Goal: Task Accomplishment & Management: Manage account settings

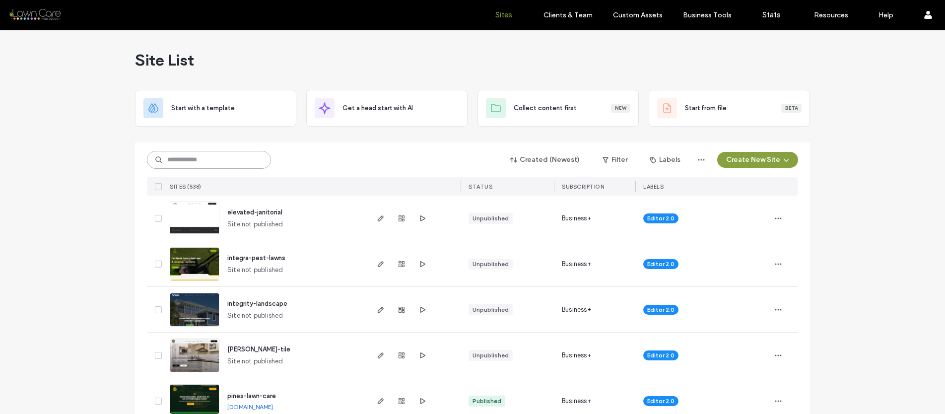
click at [198, 165] on input at bounding box center [209, 160] width 124 height 18
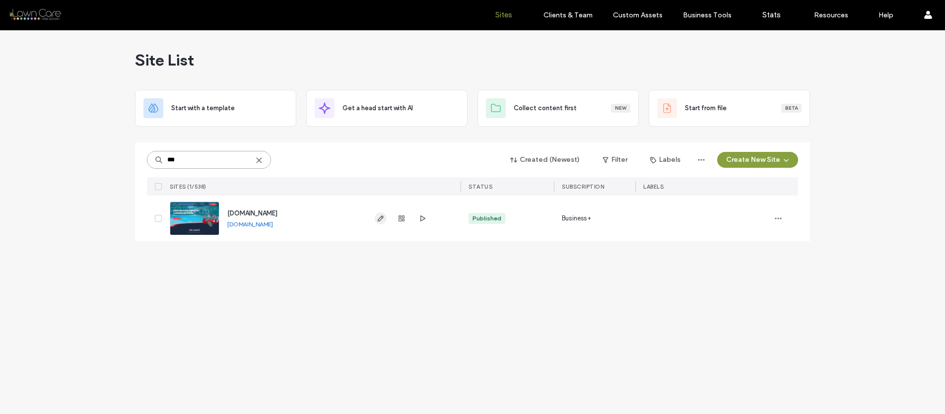
type input "***"
click at [380, 220] on use "button" at bounding box center [381, 218] width 6 height 6
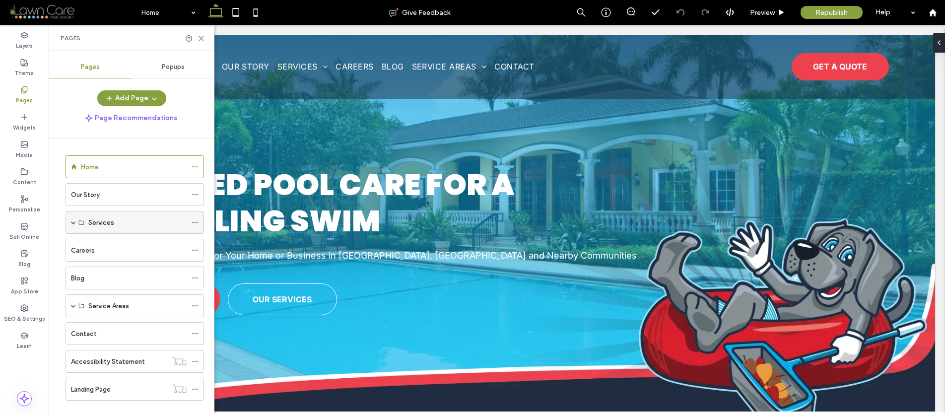
click at [73, 227] on span at bounding box center [73, 222] width 5 height 22
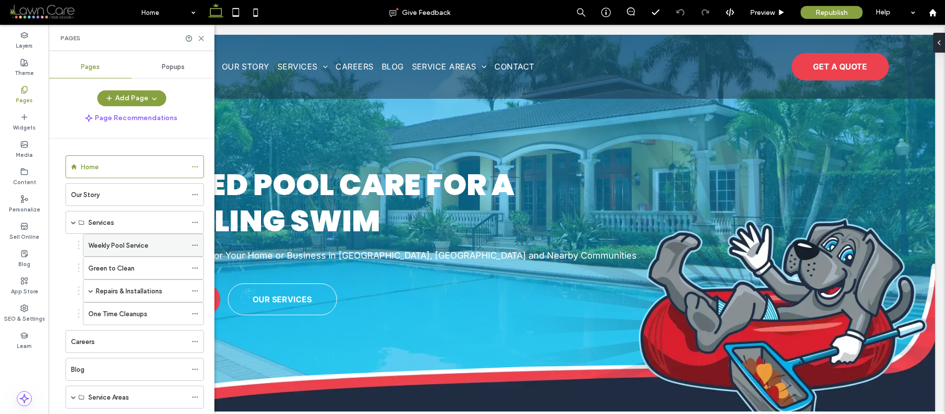
click at [114, 250] on label "Weekly Pool Service" at bounding box center [118, 245] width 60 height 17
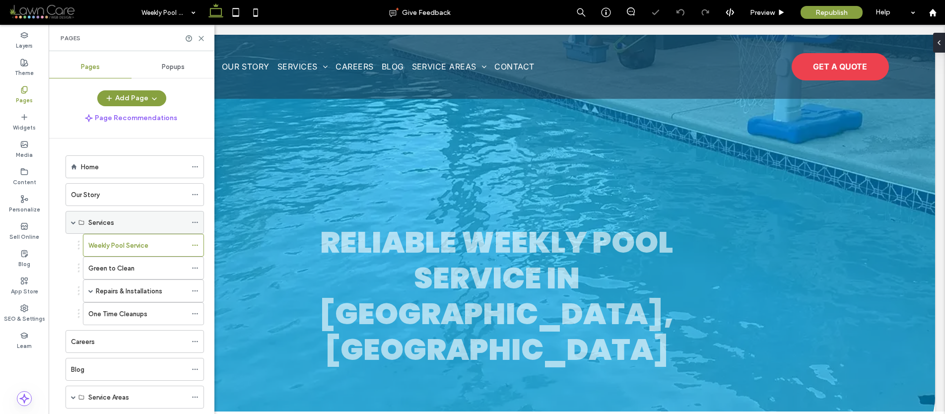
click at [71, 224] on span at bounding box center [73, 222] width 5 height 5
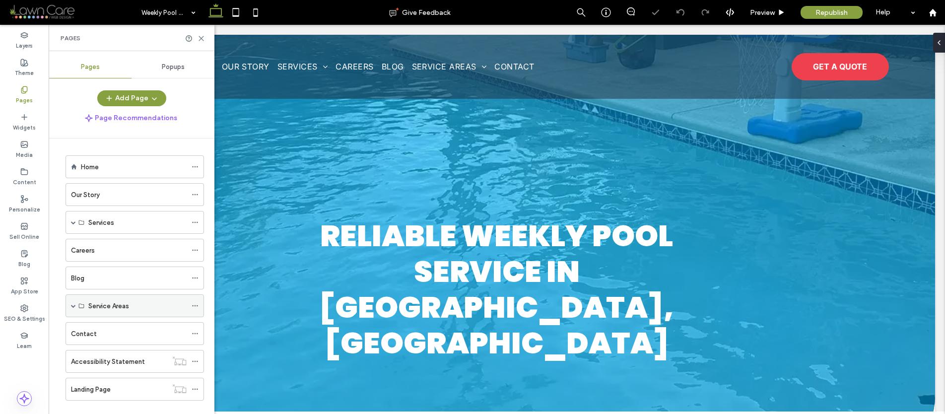
click at [72, 308] on span at bounding box center [73, 305] width 5 height 5
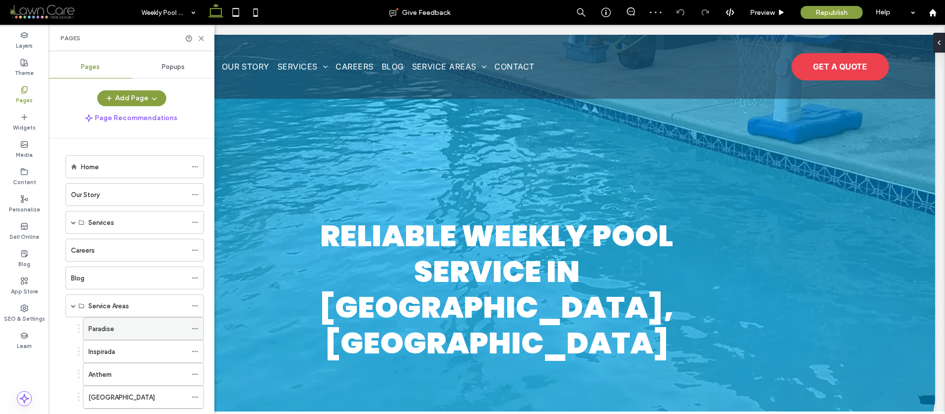
click at [105, 325] on label "Paradise" at bounding box center [101, 328] width 26 height 17
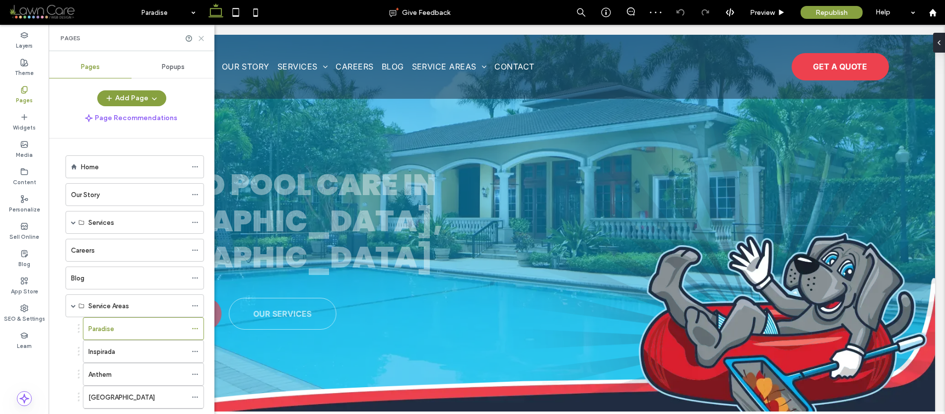
click at [203, 35] on icon at bounding box center [201, 38] width 7 height 7
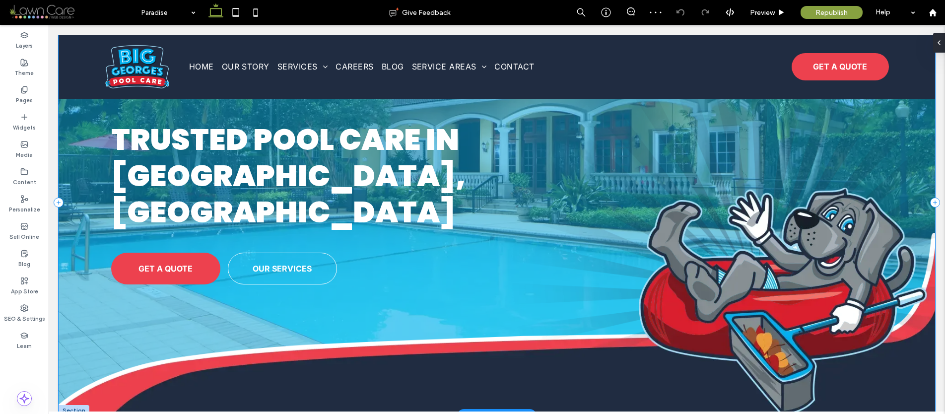
scroll to position [60, 0]
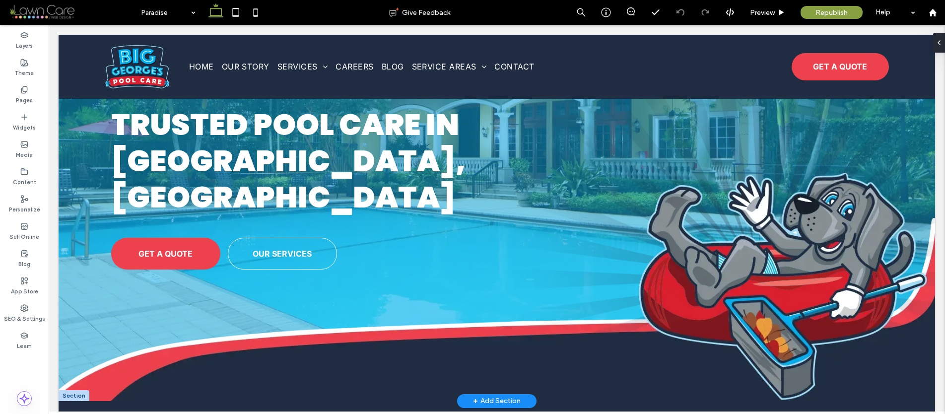
click at [73, 390] on div at bounding box center [74, 395] width 31 height 11
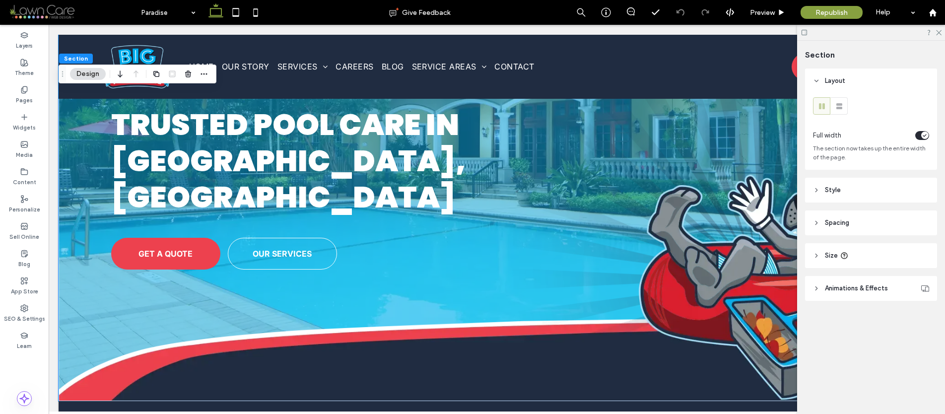
click at [845, 282] on header "Animations & Effects" at bounding box center [871, 288] width 132 height 25
click at [844, 282] on header "Animations & Effects" at bounding box center [871, 288] width 132 height 25
click at [842, 258] on use at bounding box center [844, 256] width 6 height 6
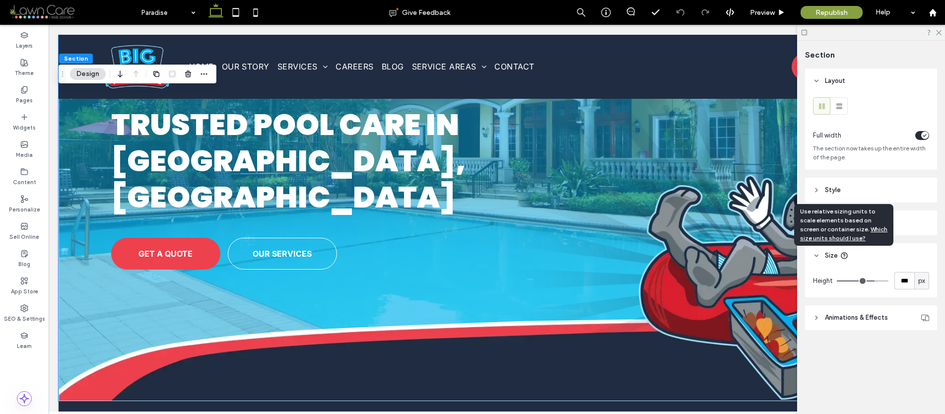
click at [842, 258] on use at bounding box center [844, 256] width 6 height 6
click at [913, 226] on header "Spacing" at bounding box center [871, 222] width 132 height 25
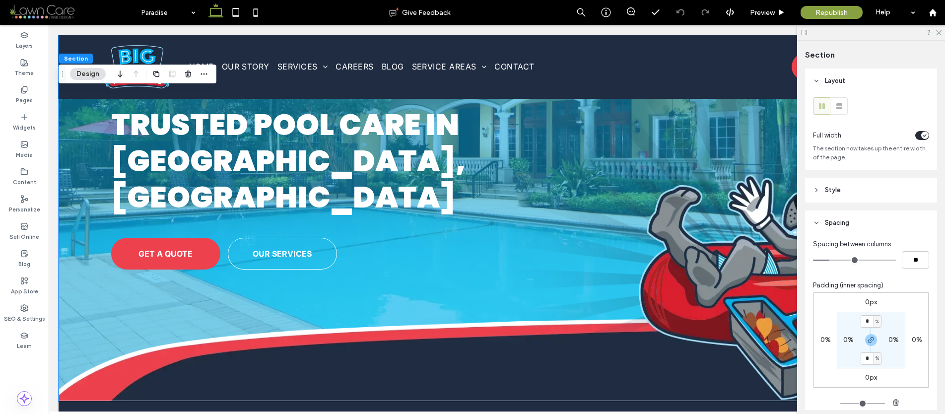
click at [886, 220] on header "Spacing" at bounding box center [871, 222] width 132 height 25
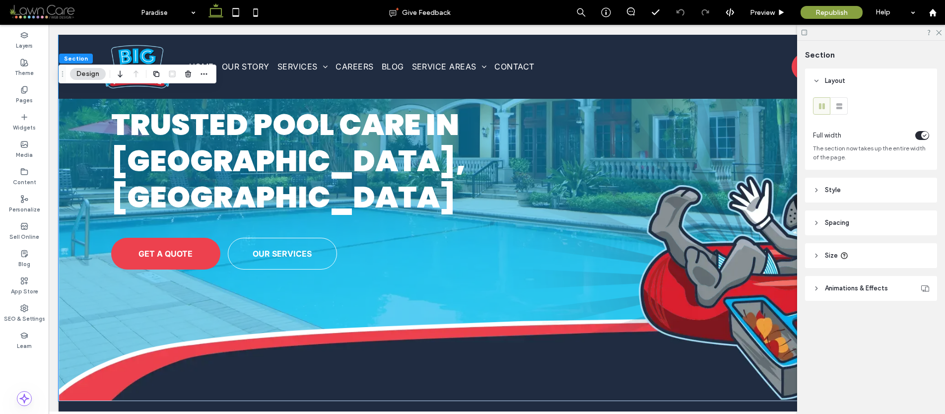
click at [893, 200] on header "Style" at bounding box center [871, 190] width 132 height 25
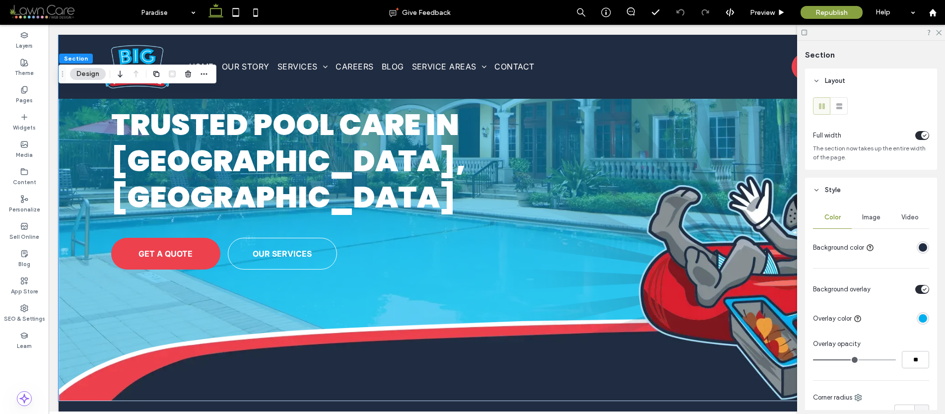
click at [863, 221] on div "Image" at bounding box center [871, 218] width 39 height 22
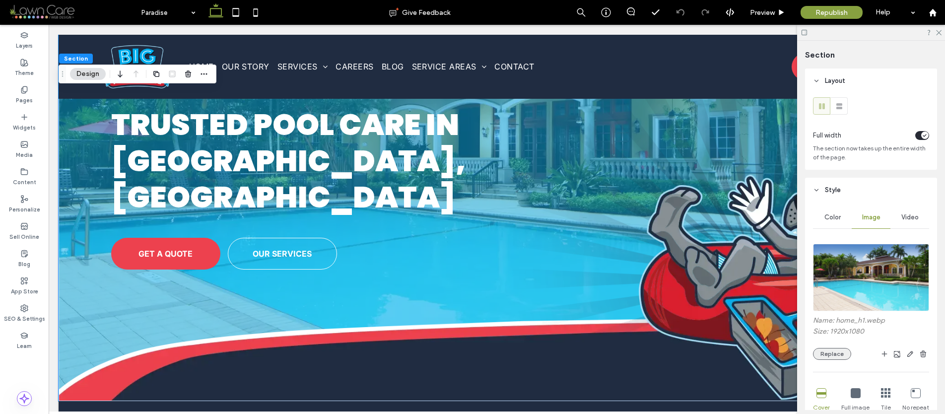
click at [828, 350] on button "Replace" at bounding box center [832, 354] width 38 height 12
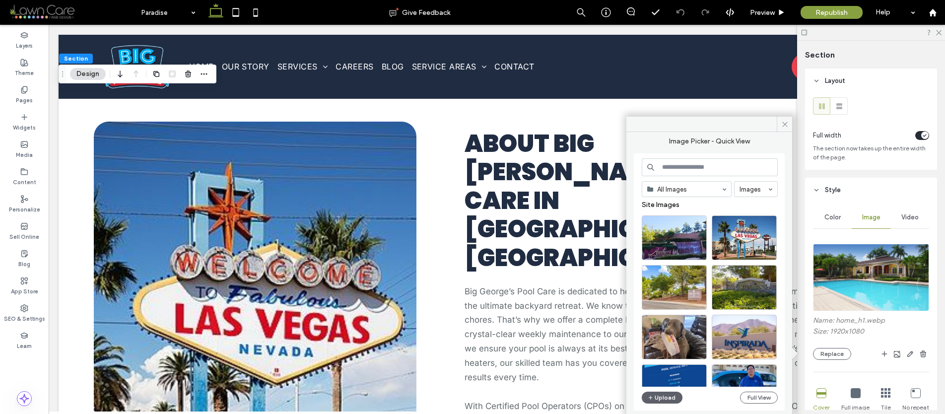
scroll to position [0, 0]
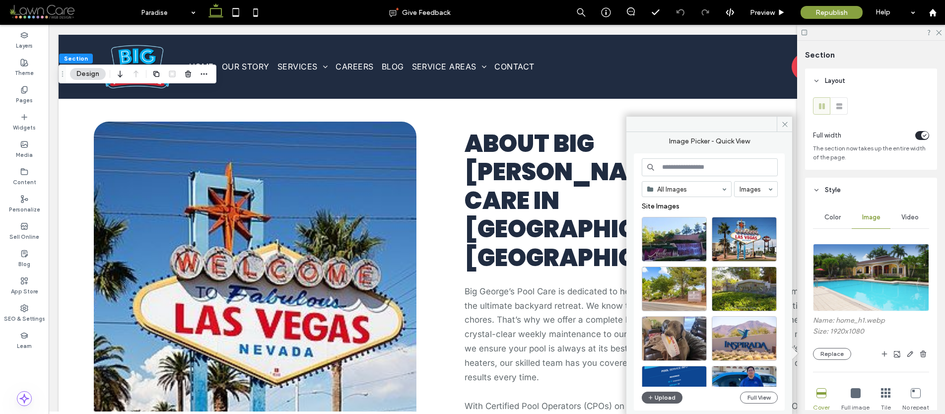
click at [777, 223] on div at bounding box center [713, 242] width 143 height 50
click at [749, 240] on div "Select" at bounding box center [744, 239] width 65 height 45
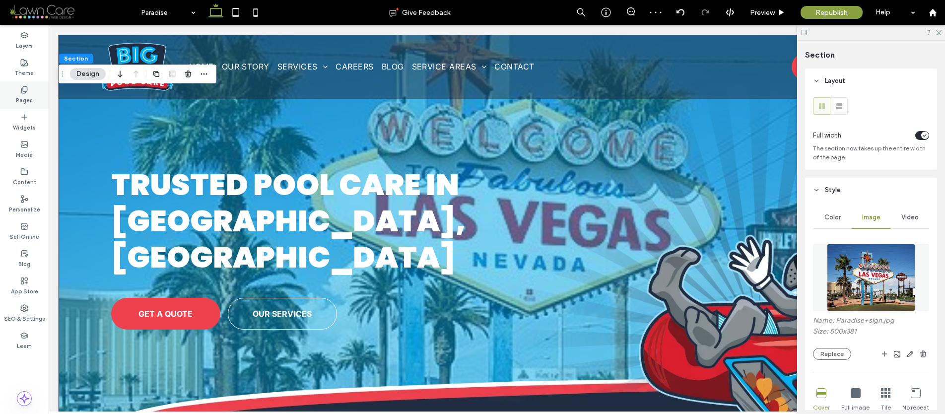
click at [14, 89] on div "Pages" at bounding box center [24, 94] width 49 height 27
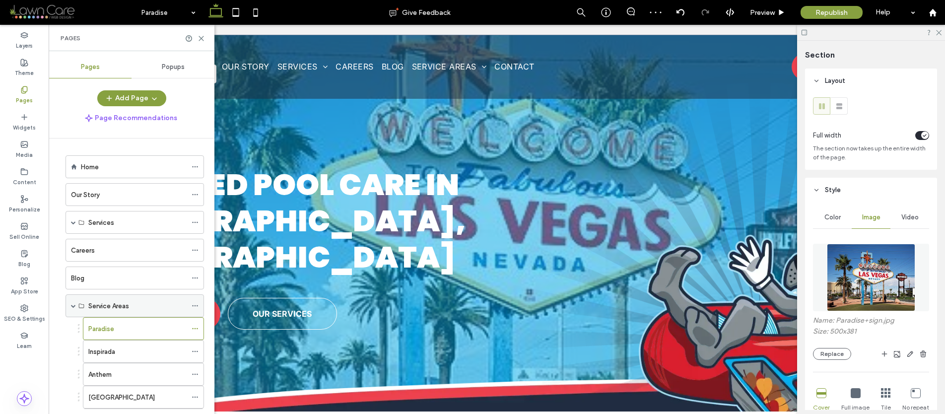
scroll to position [2, 0]
click at [102, 340] on div "Inspirada" at bounding box center [137, 350] width 98 height 22
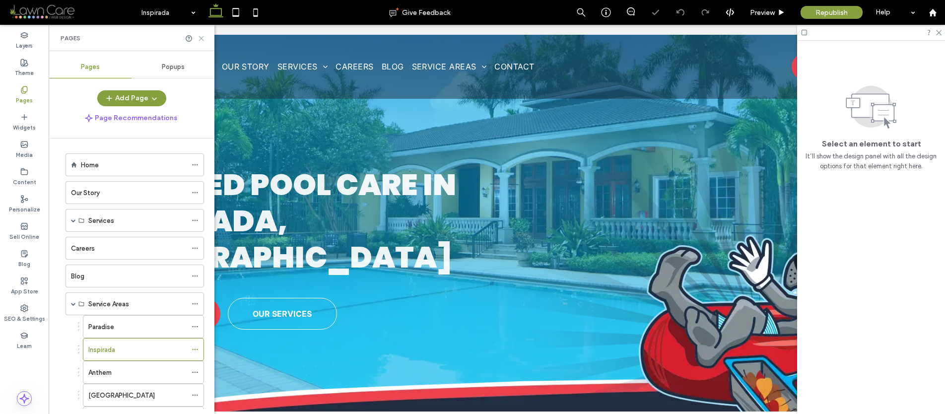
click at [198, 39] on icon at bounding box center [201, 38] width 7 height 7
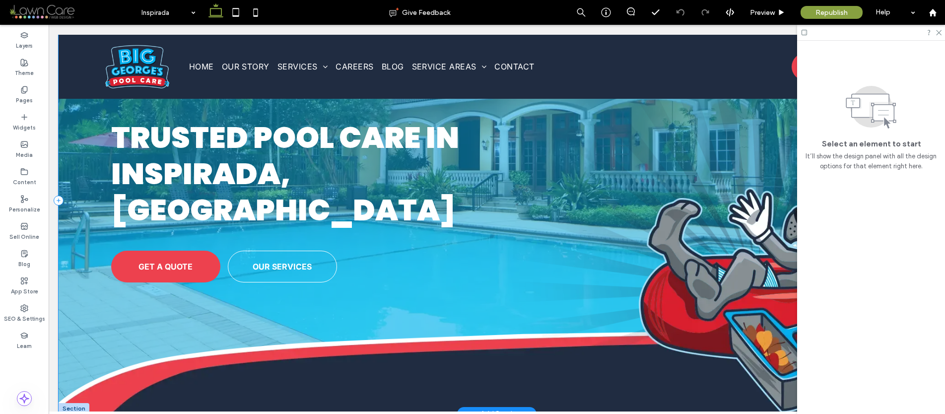
scroll to position [87, 0]
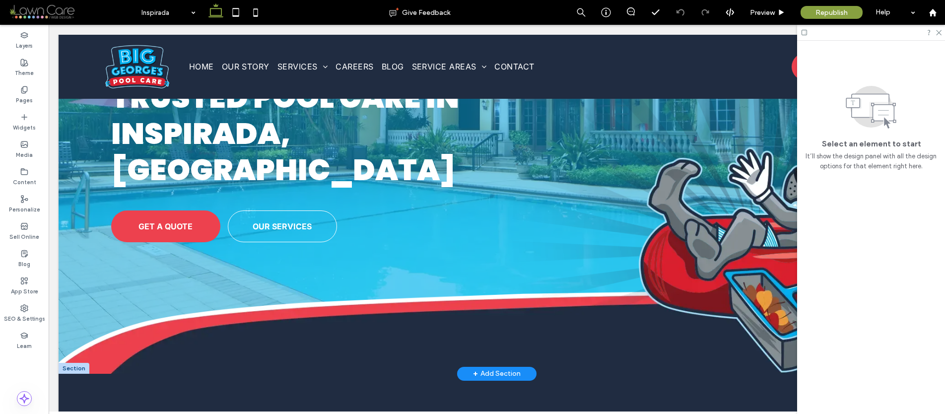
click at [80, 363] on div at bounding box center [74, 368] width 31 height 11
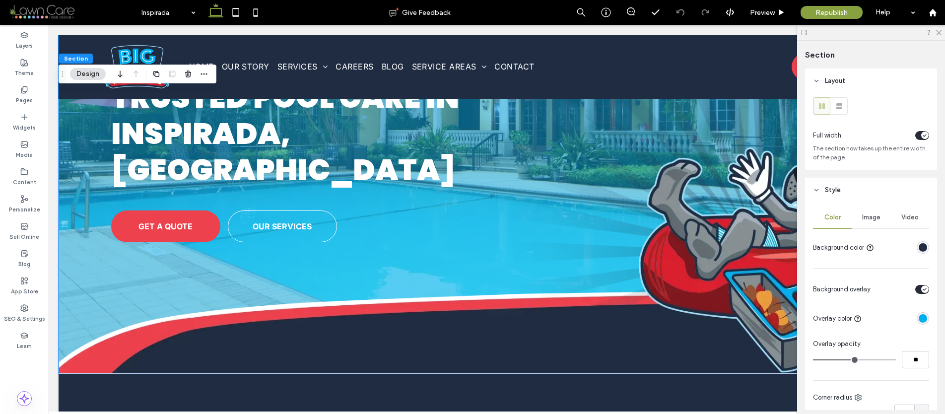
click at [870, 222] on div "Image" at bounding box center [871, 218] width 39 height 22
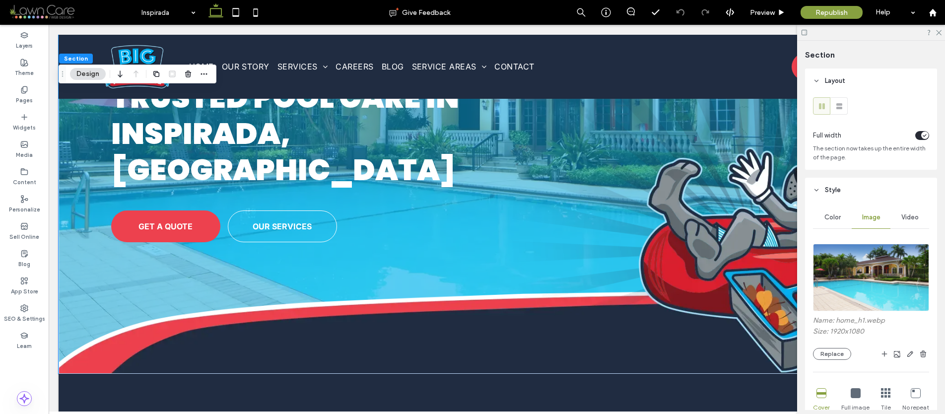
click at [834, 345] on div "Name: home_h1.webp Size: 1920x1080 Replace" at bounding box center [871, 338] width 116 height 44
click at [832, 352] on button "Replace" at bounding box center [832, 354] width 38 height 12
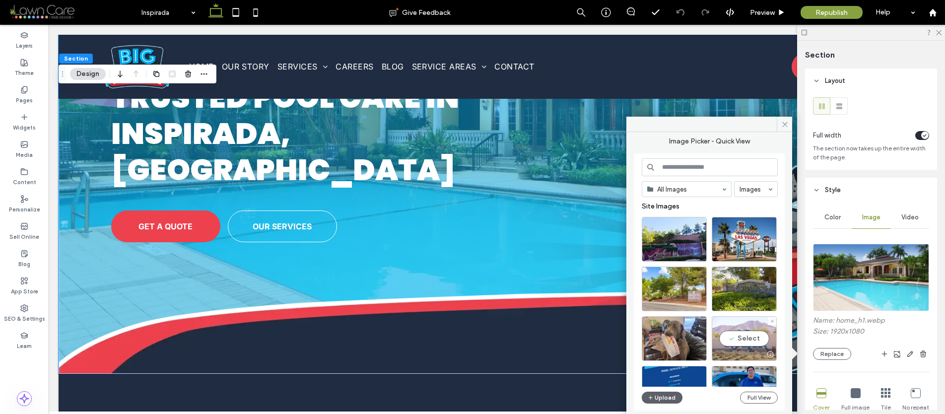
click at [738, 341] on div "Select" at bounding box center [744, 338] width 65 height 45
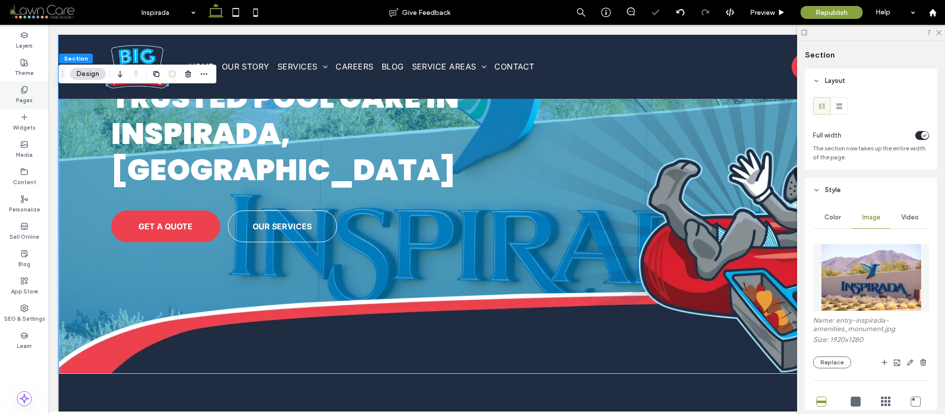
click at [29, 102] on label "Pages" at bounding box center [24, 99] width 17 height 11
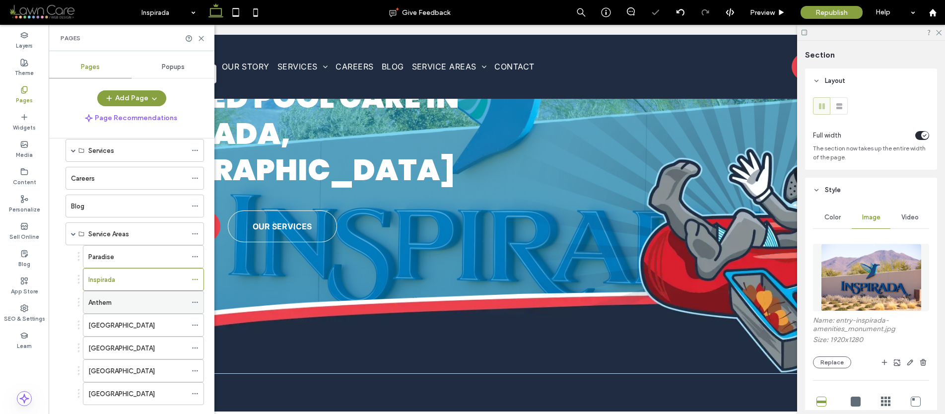
scroll to position [79, 0]
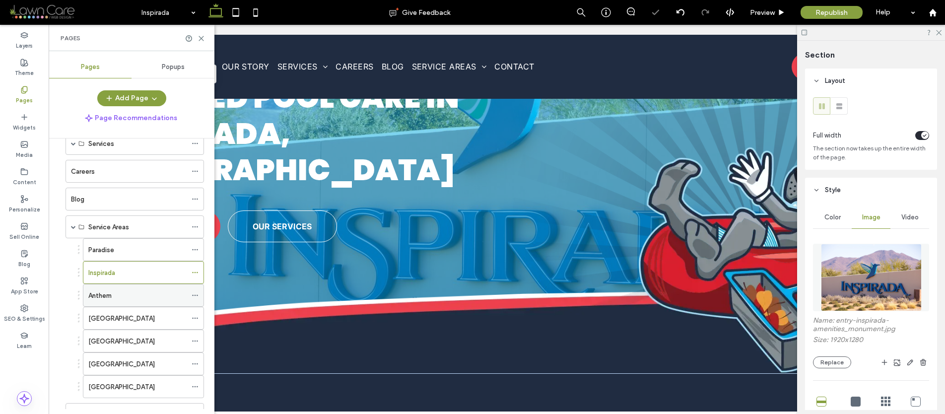
click at [131, 297] on div "Anthem" at bounding box center [137, 295] width 98 height 10
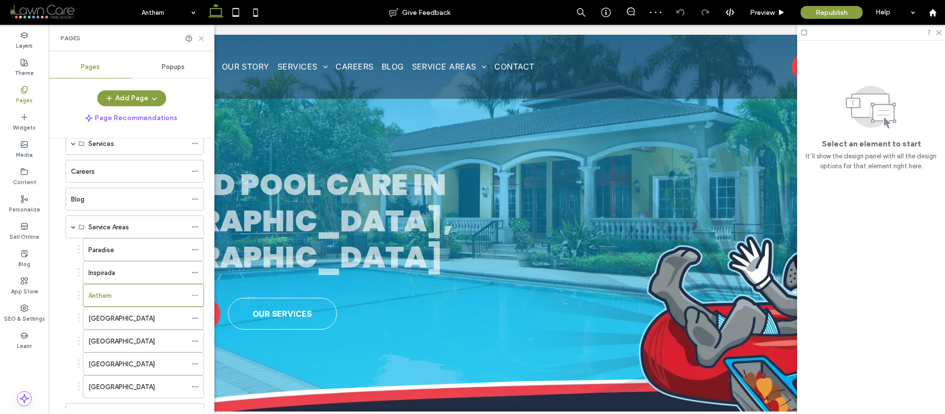
click at [199, 40] on icon at bounding box center [201, 38] width 7 height 7
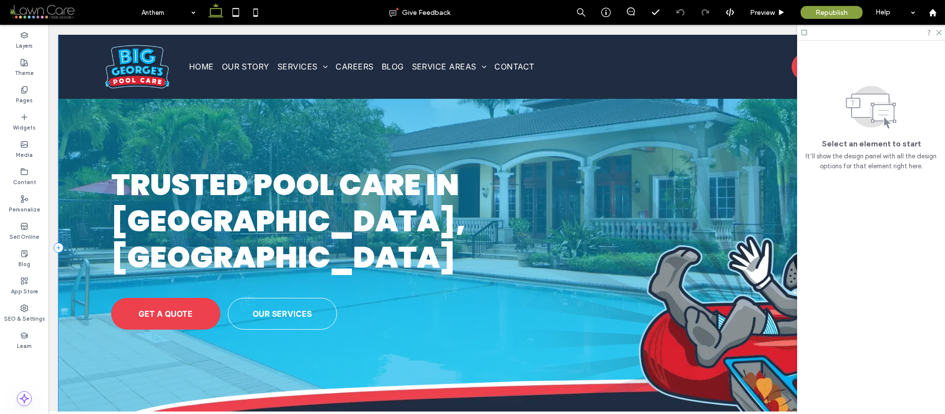
scroll to position [211, 0]
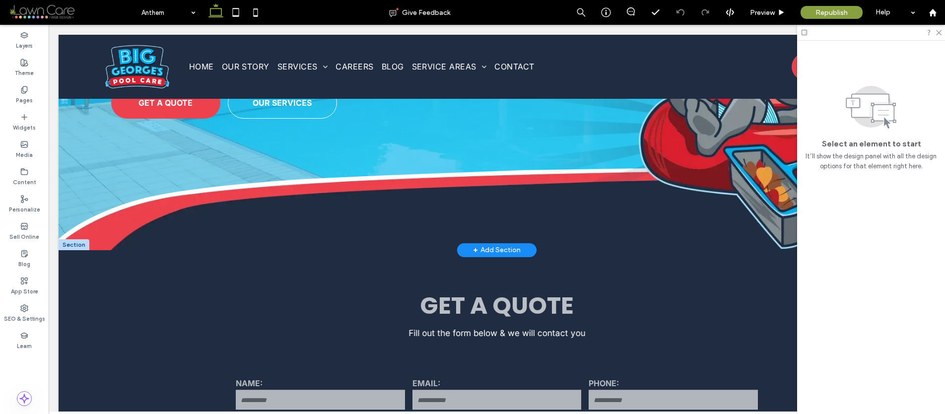
click at [75, 239] on div at bounding box center [74, 244] width 31 height 11
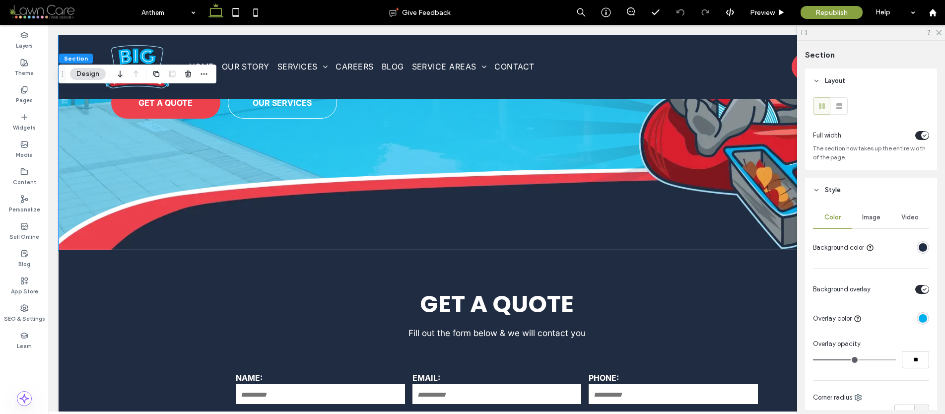
click at [864, 215] on span "Image" at bounding box center [871, 217] width 18 height 8
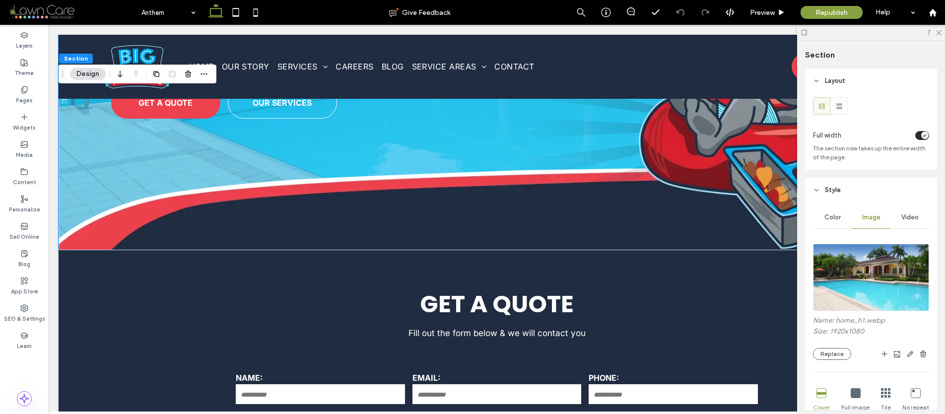
click at [825, 344] on div "Name: home_h1.webp Size: 1920x1080 Replace" at bounding box center [871, 338] width 116 height 44
click at [824, 350] on button "Replace" at bounding box center [832, 354] width 38 height 12
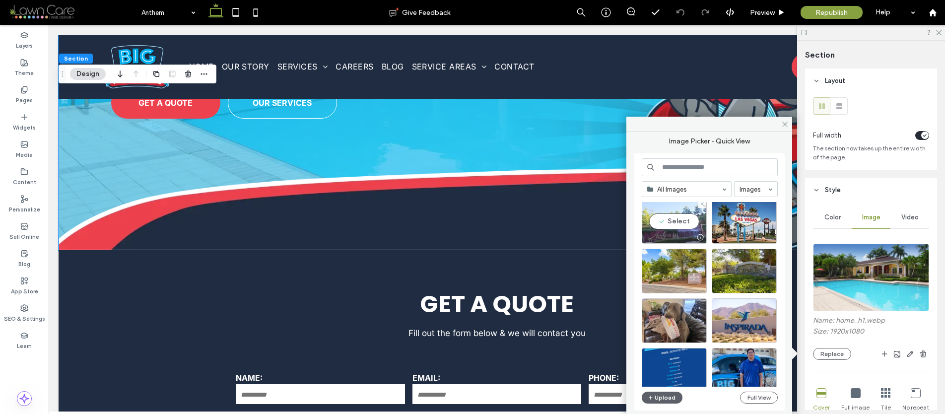
scroll to position [19, 0]
click at [678, 217] on div "Select" at bounding box center [674, 220] width 65 height 45
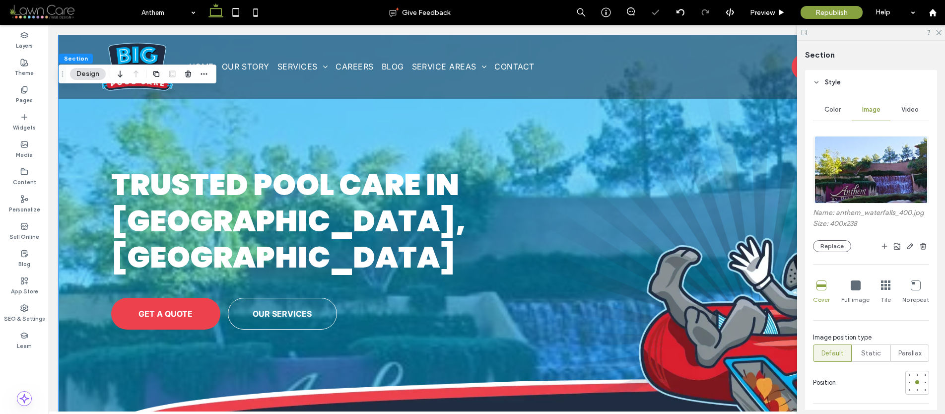
scroll to position [211, 0]
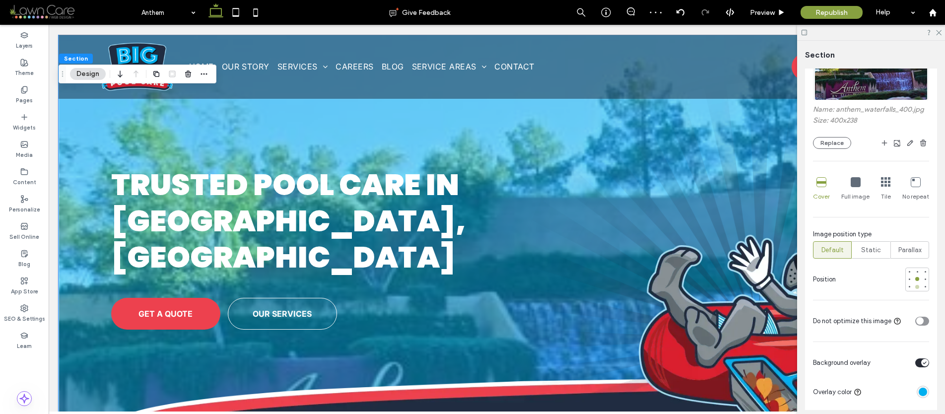
click at [915, 285] on div at bounding box center [917, 287] width 4 height 4
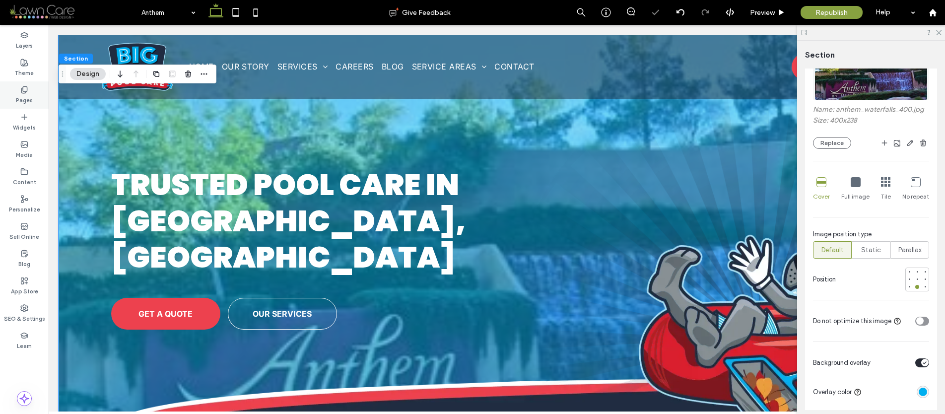
click at [20, 94] on label "Pages" at bounding box center [24, 99] width 17 height 11
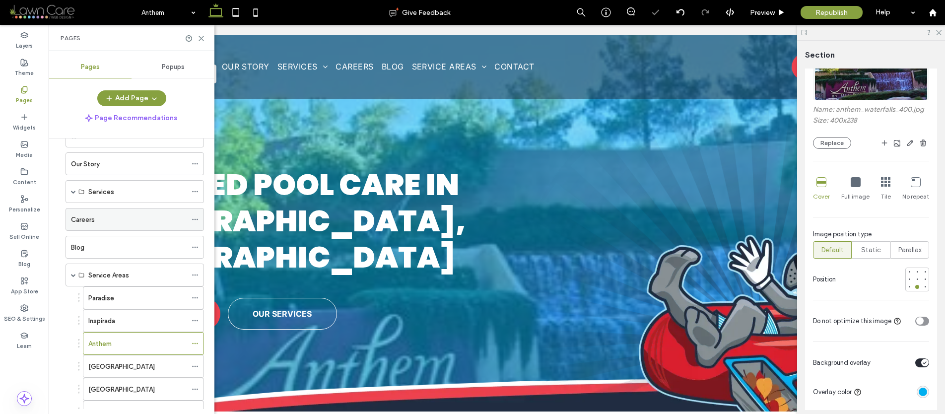
scroll to position [92, 0]
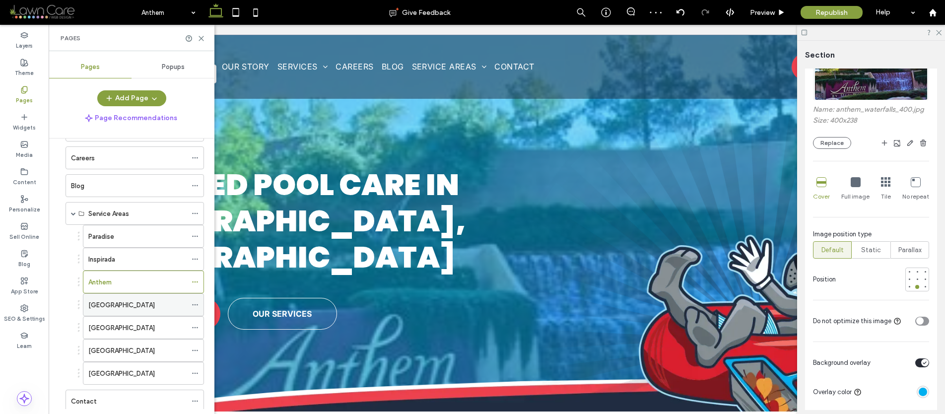
click at [112, 310] on label "Seven Hills" at bounding box center [121, 304] width 67 height 17
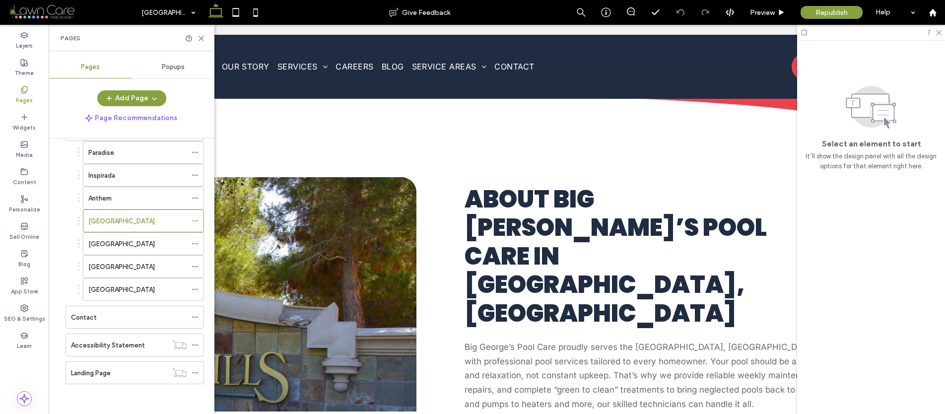
scroll to position [101, 0]
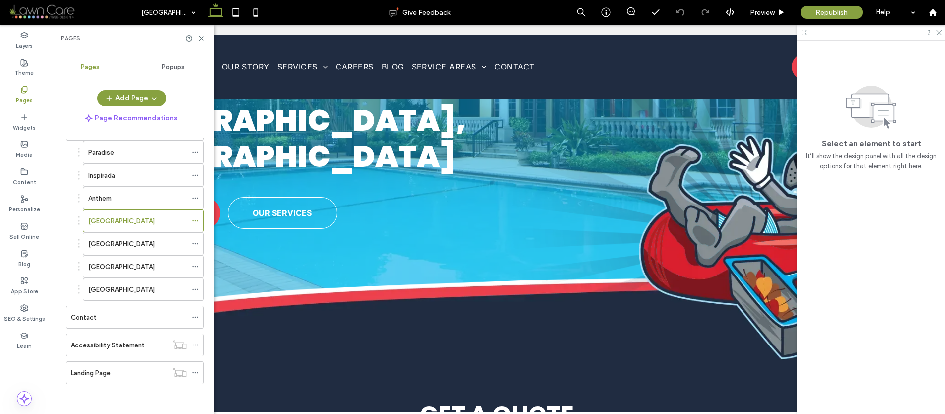
click at [200, 32] on div "Pages" at bounding box center [132, 38] width 166 height 26
click at [203, 40] on icon at bounding box center [201, 38] width 7 height 7
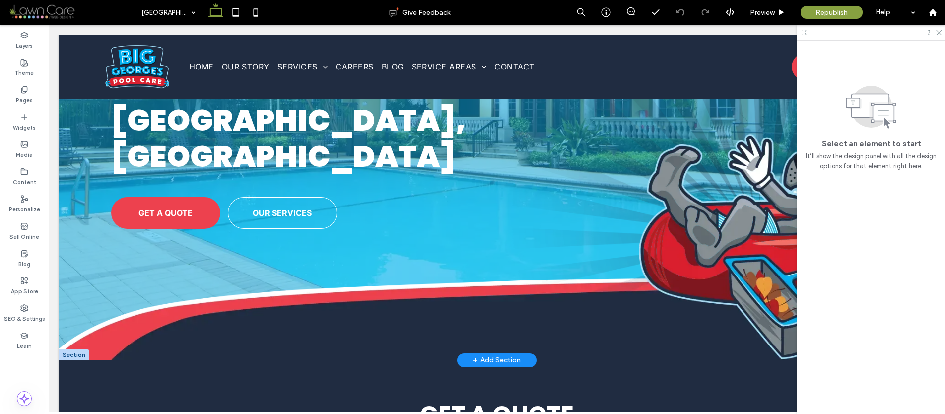
click at [79, 349] on div at bounding box center [74, 354] width 31 height 11
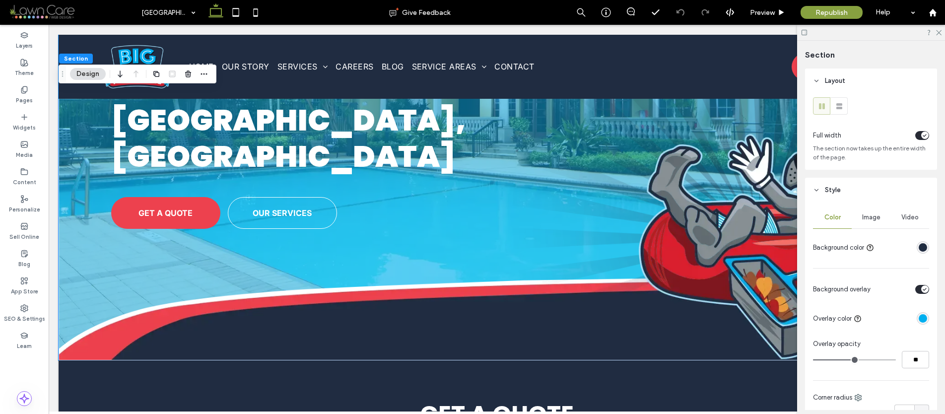
click at [859, 224] on div "Image" at bounding box center [871, 218] width 39 height 22
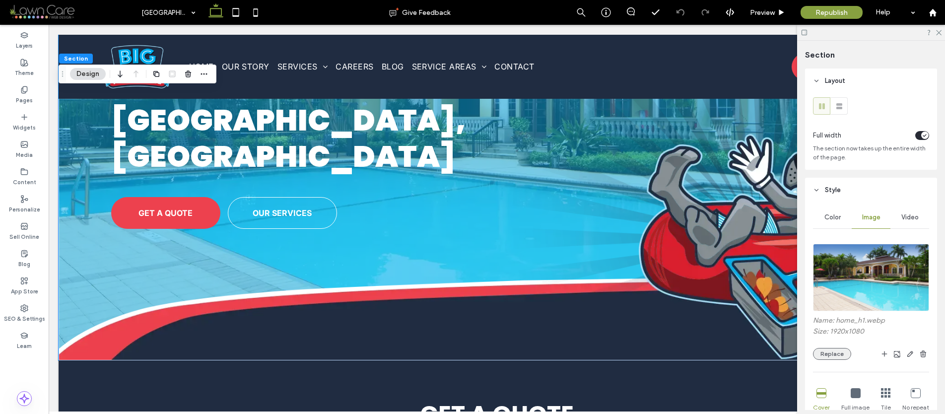
click at [826, 351] on button "Replace" at bounding box center [832, 354] width 38 height 12
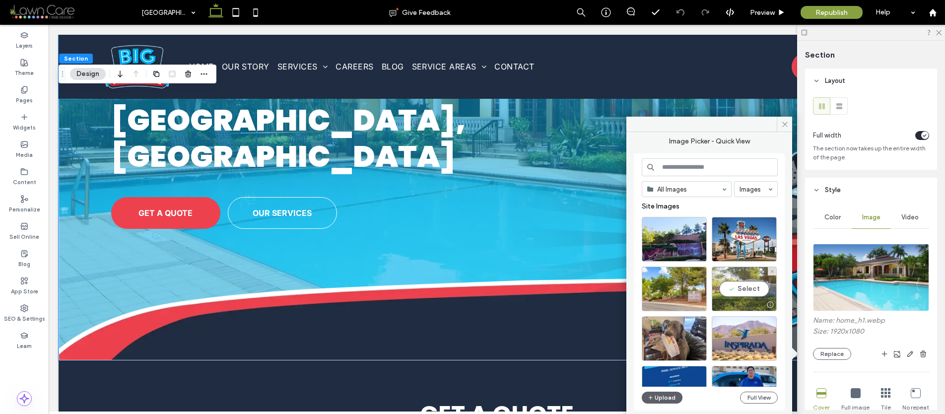
click at [741, 287] on div "Select" at bounding box center [744, 289] width 65 height 45
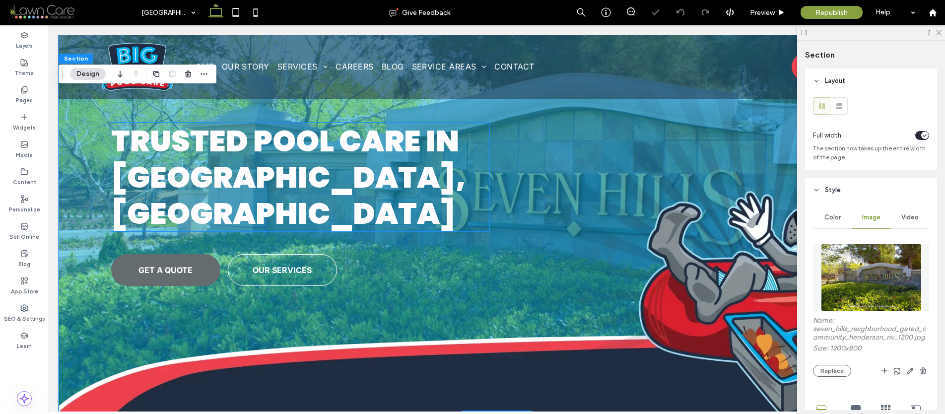
scroll to position [0, 0]
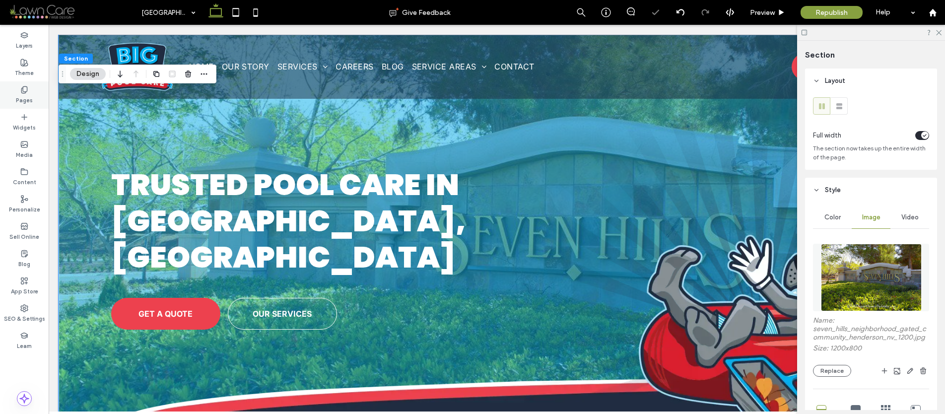
click at [24, 95] on label "Pages" at bounding box center [24, 99] width 17 height 11
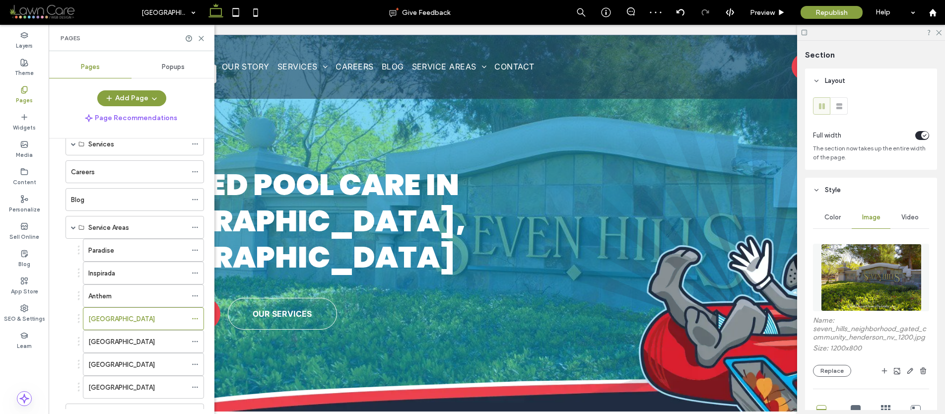
scroll to position [83, 0]
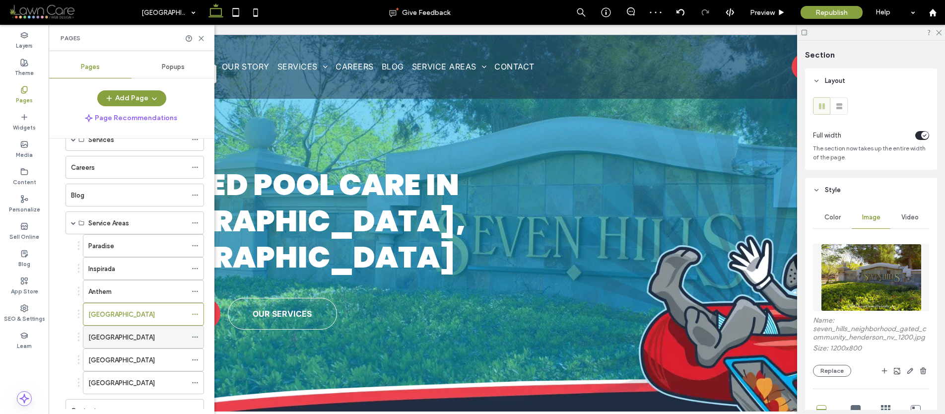
click at [116, 341] on label "Green Valley" at bounding box center [121, 337] width 67 height 17
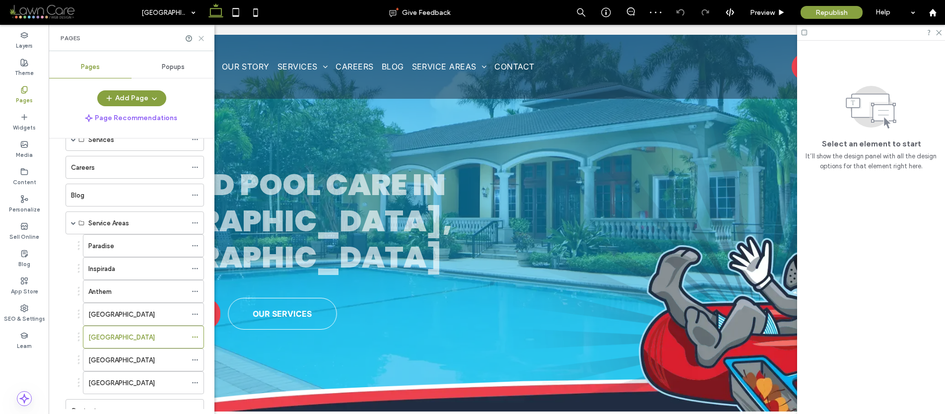
click at [200, 39] on use at bounding box center [201, 38] width 4 height 4
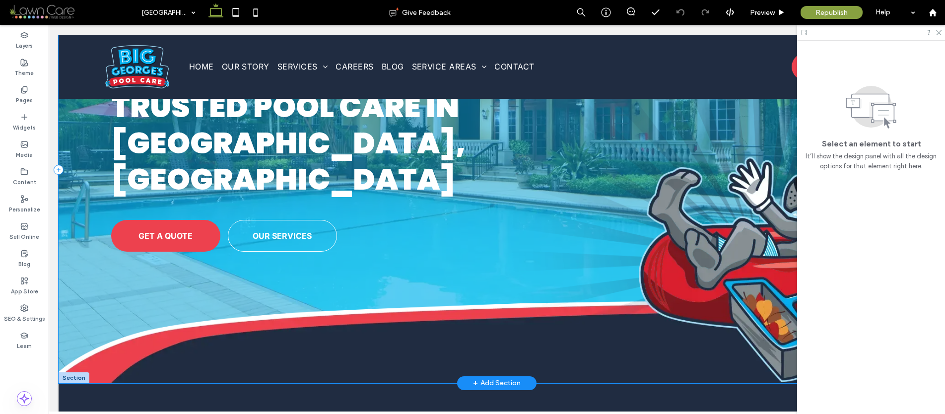
scroll to position [87, 0]
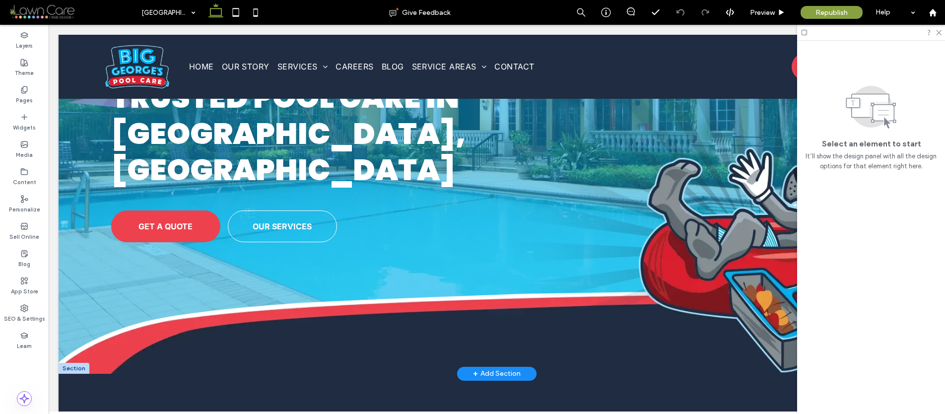
click at [78, 363] on div at bounding box center [74, 368] width 31 height 11
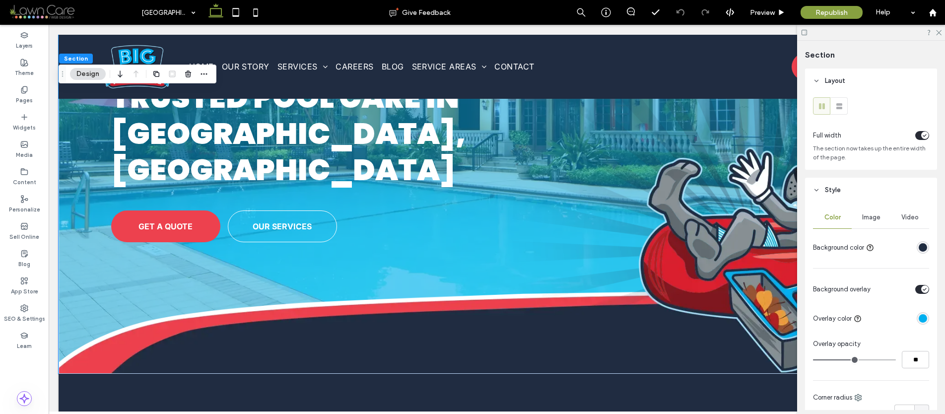
click at [870, 219] on span "Image" at bounding box center [871, 217] width 18 height 8
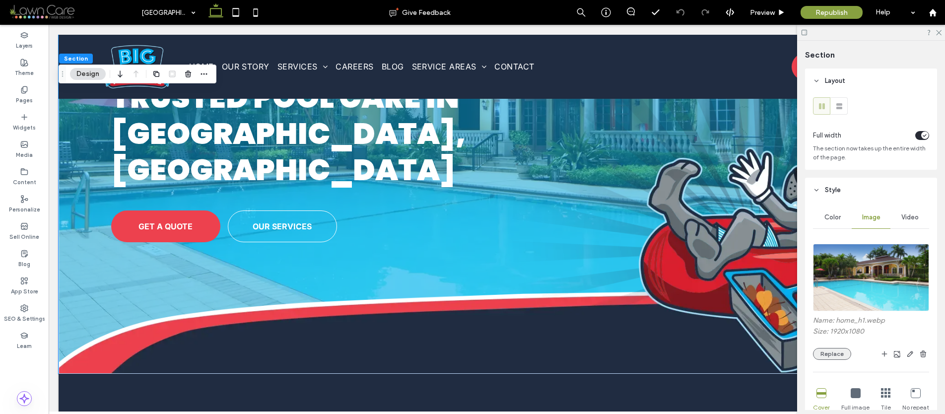
click at [822, 353] on button "Replace" at bounding box center [832, 354] width 38 height 12
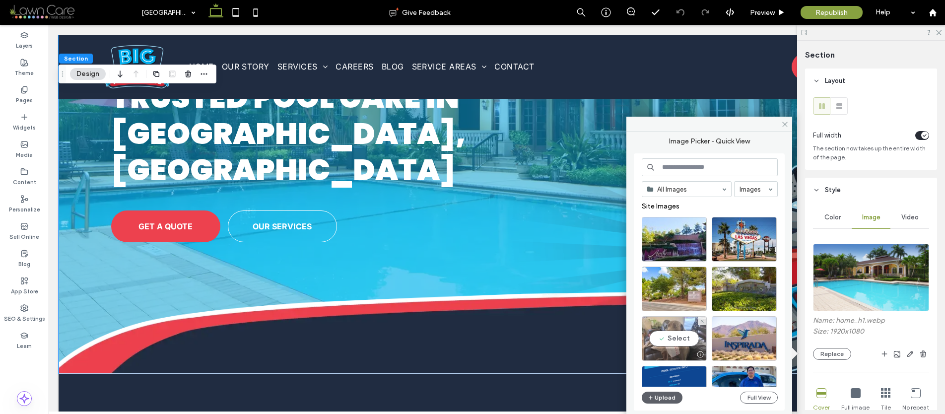
click at [668, 340] on div "Select" at bounding box center [674, 338] width 65 height 45
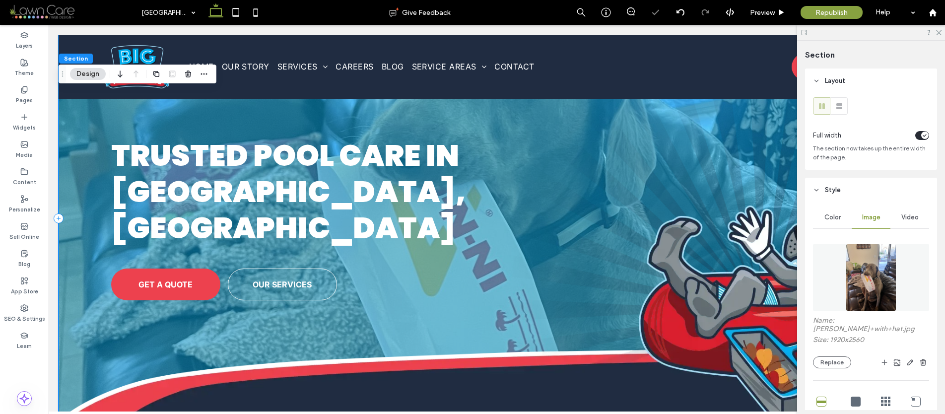
scroll to position [0, 0]
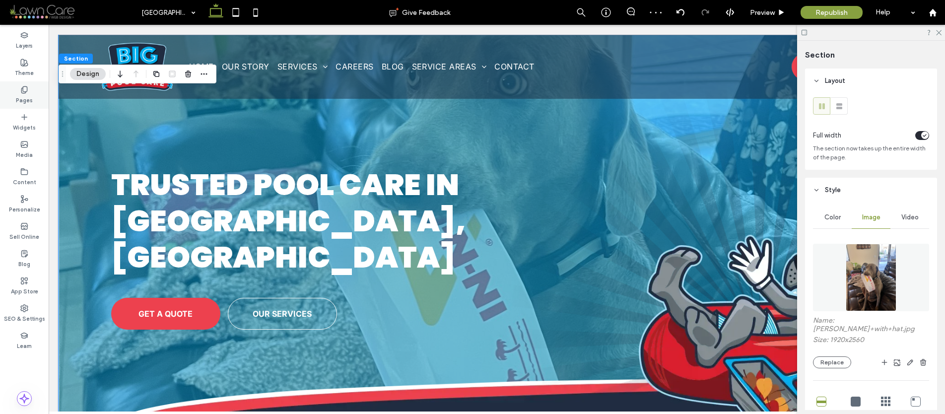
click at [34, 98] on div "Pages" at bounding box center [24, 94] width 49 height 27
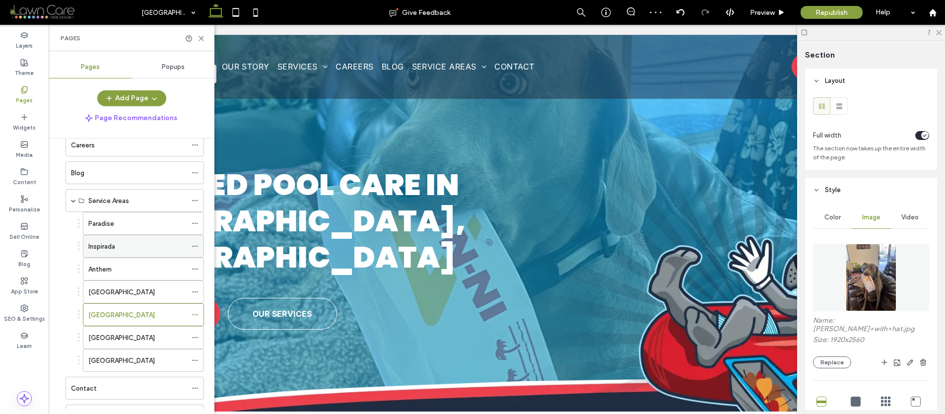
scroll to position [133, 0]
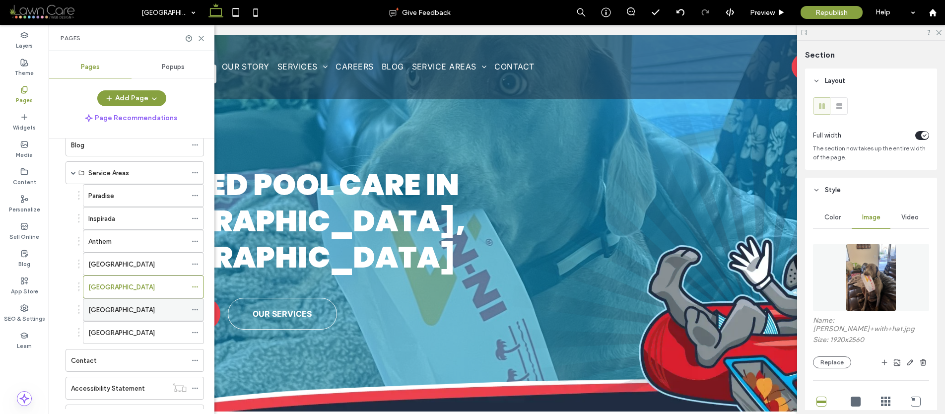
click at [105, 316] on div "Lake Las Vegas" at bounding box center [137, 310] width 98 height 22
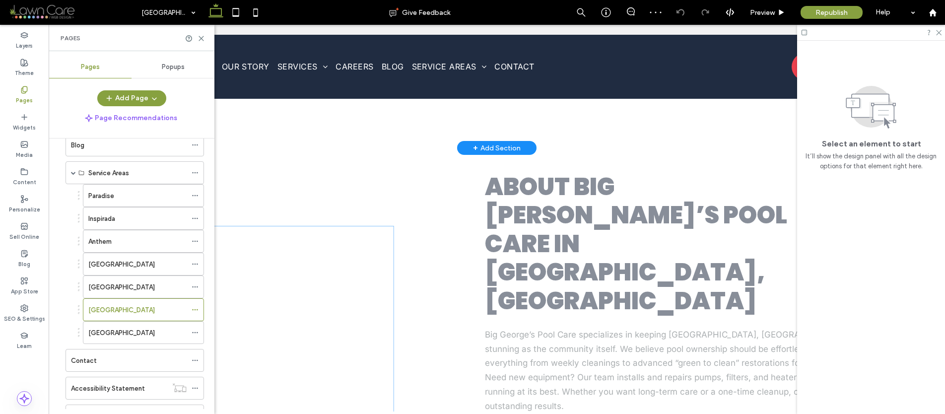
scroll to position [936, 0]
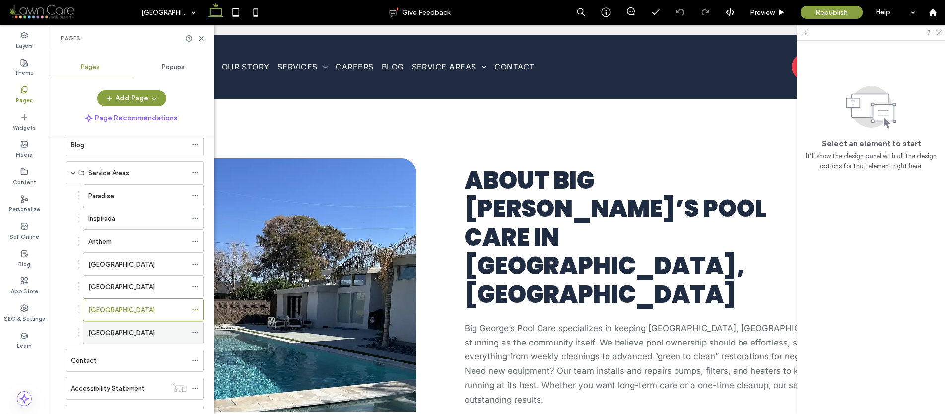
click at [125, 331] on label "Mission Hills" at bounding box center [121, 332] width 67 height 17
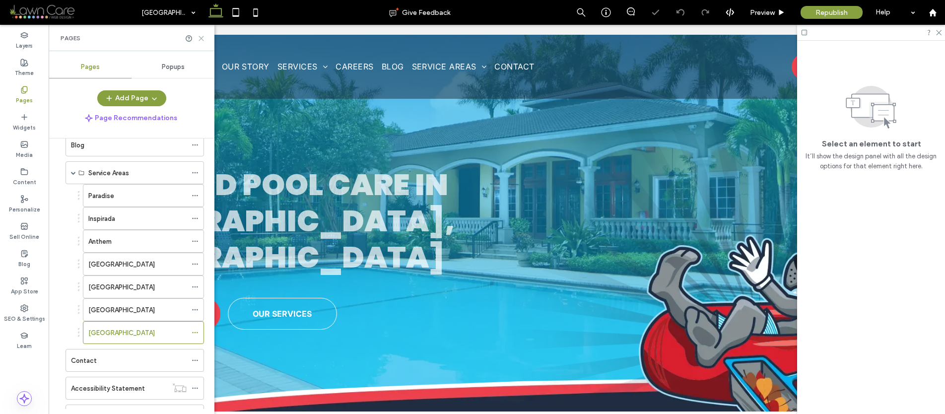
drag, startPoint x: 203, startPoint y: 36, endPoint x: 150, endPoint y: 72, distance: 64.3
click at [203, 36] on use at bounding box center [201, 38] width 4 height 4
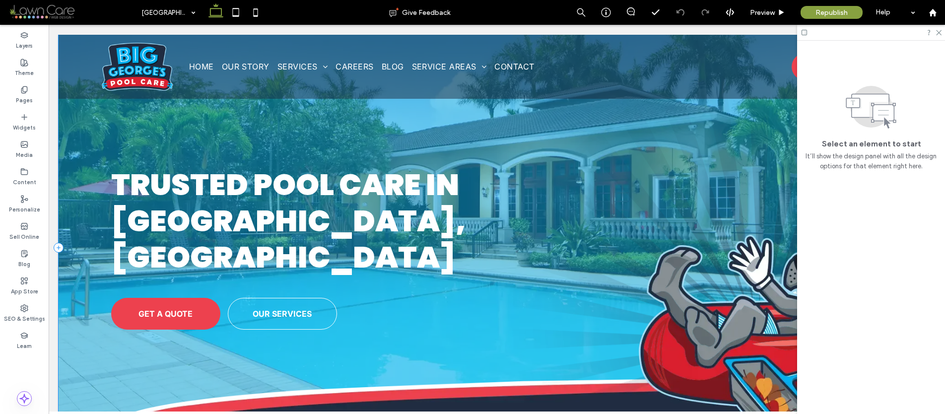
click at [105, 123] on div "Trusted Pool Care in Mission Hills, NV GET A QUOTE OUR SERVICES" at bounding box center [497, 248] width 877 height 426
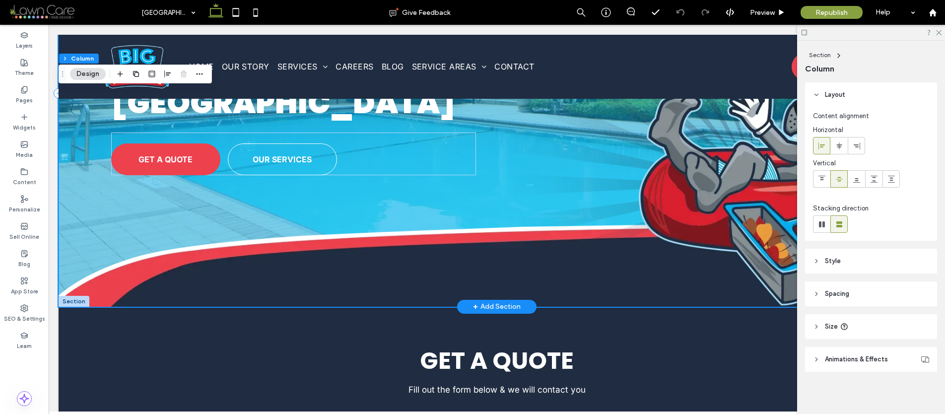
scroll to position [172, 0]
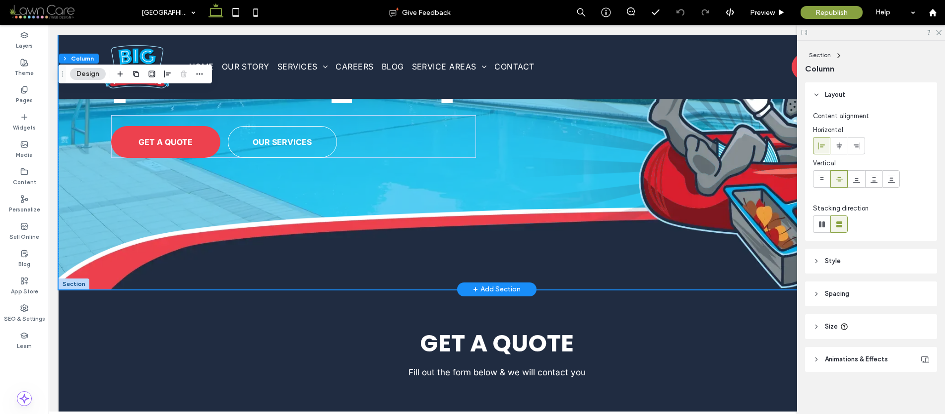
click at [73, 279] on div at bounding box center [74, 284] width 31 height 11
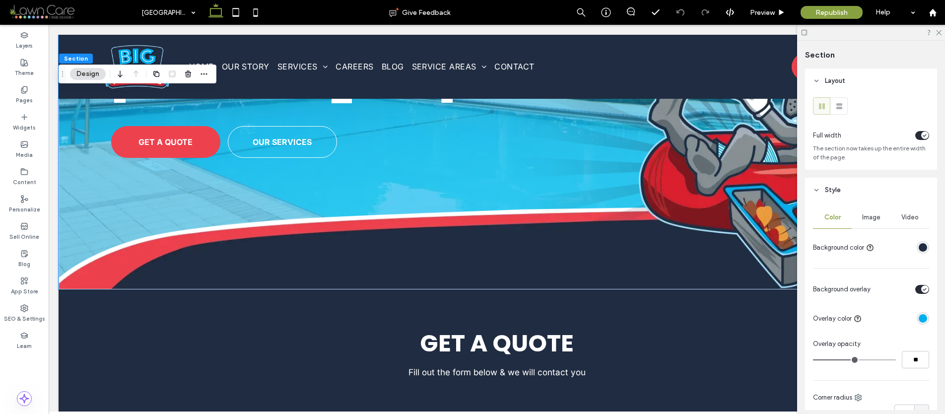
click at [858, 224] on div "Image" at bounding box center [871, 218] width 39 height 22
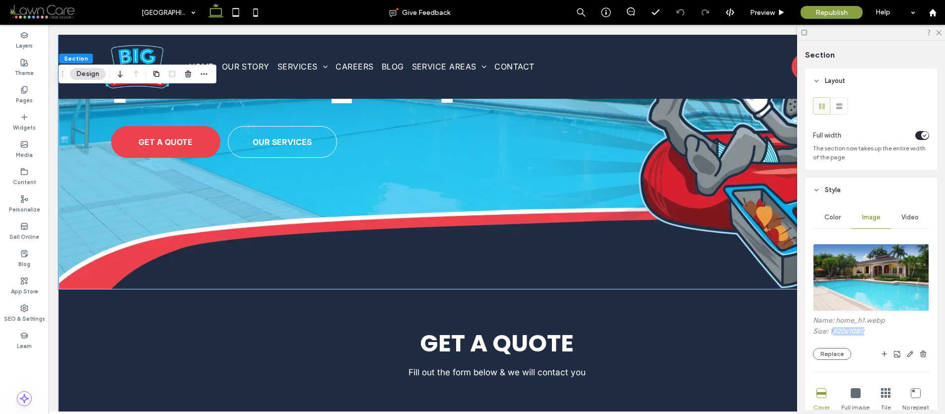
click at [832, 328] on label "Size: 1920x1080" at bounding box center [871, 332] width 116 height 11
click at [829, 351] on button "Replace" at bounding box center [832, 354] width 38 height 12
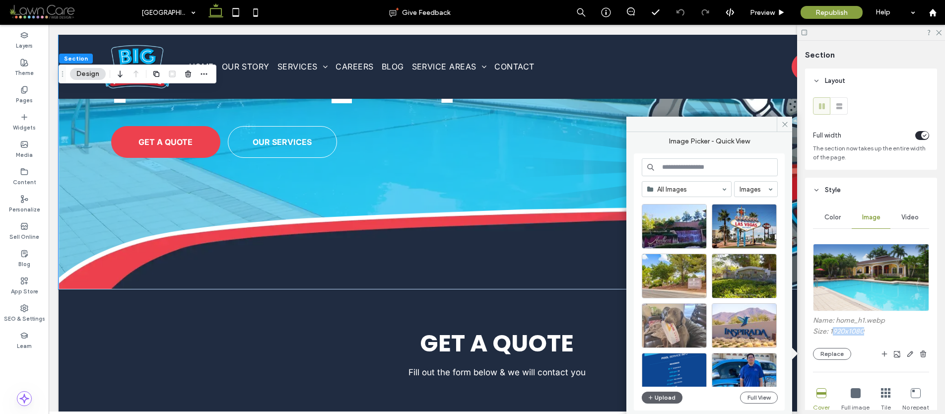
scroll to position [13, 0]
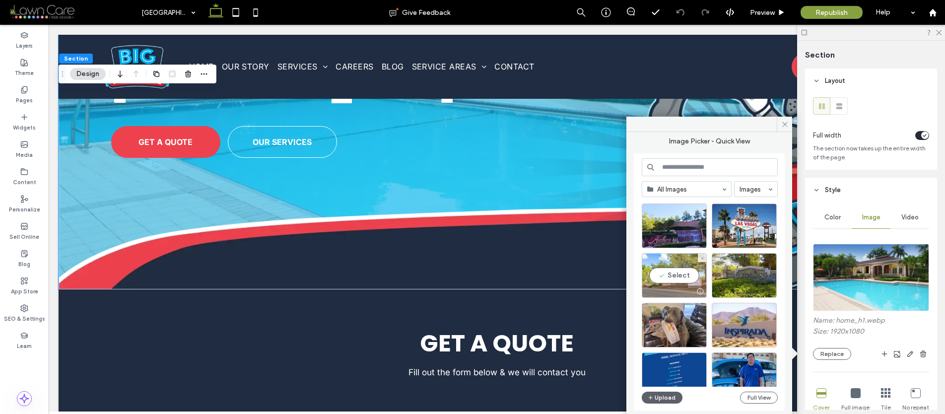
click at [668, 276] on div "Select" at bounding box center [674, 275] width 65 height 45
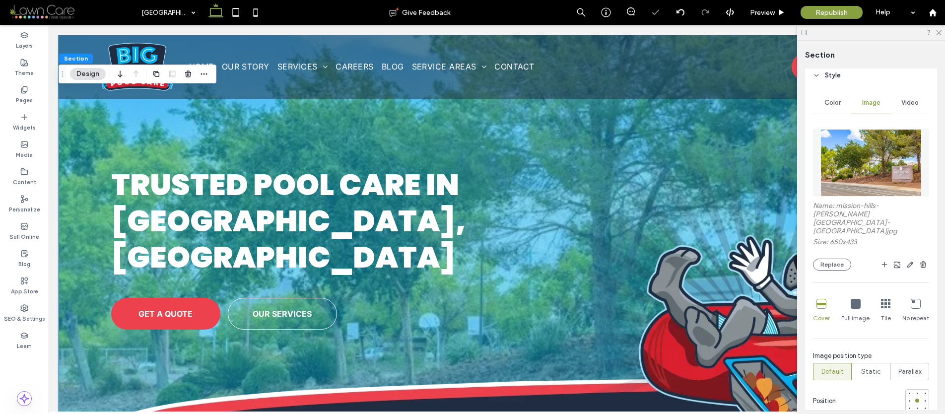
scroll to position [178, 0]
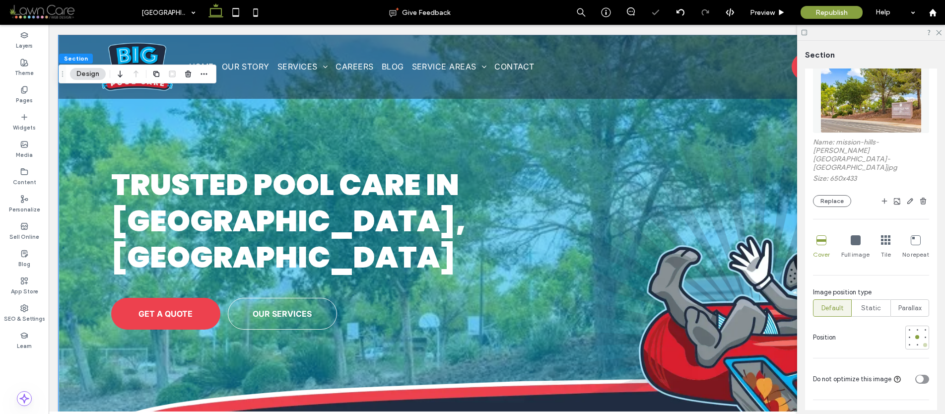
click at [923, 343] on div at bounding box center [925, 345] width 4 height 4
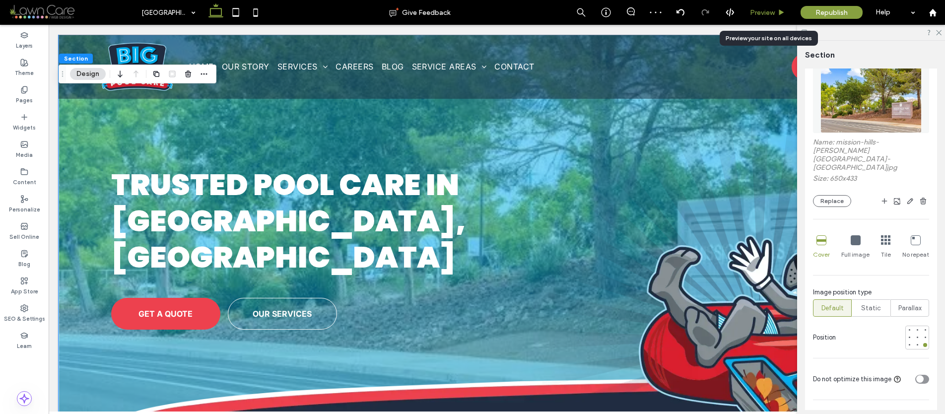
click at [764, 12] on span "Preview" at bounding box center [762, 12] width 25 height 8
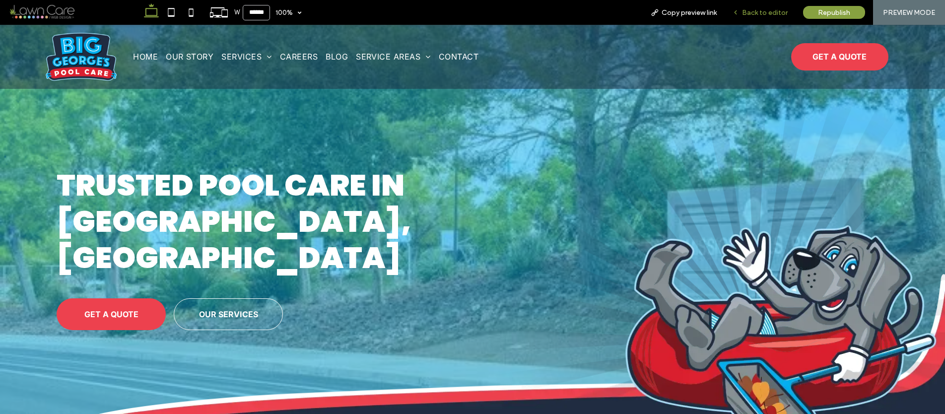
click at [764, 13] on span "Back to editor" at bounding box center [765, 12] width 46 height 8
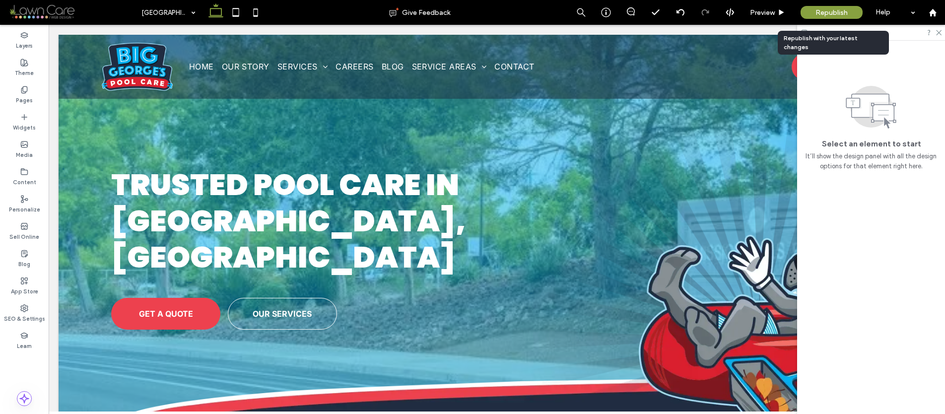
click at [824, 9] on span "Republish" at bounding box center [832, 12] width 32 height 8
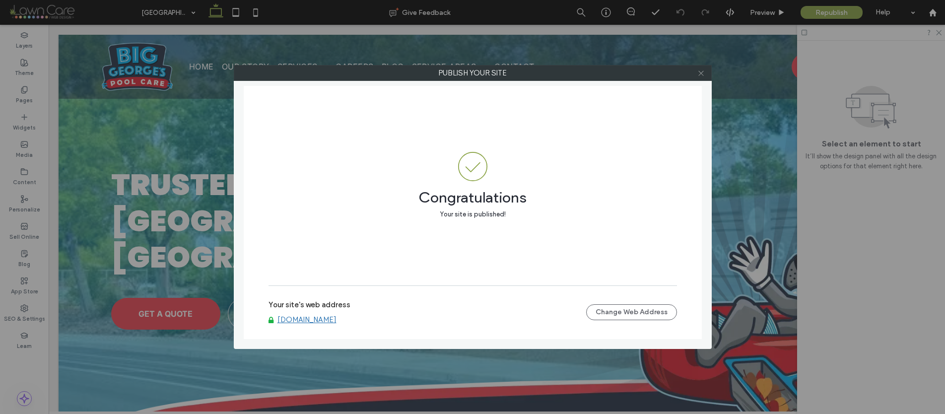
click at [698, 72] on icon at bounding box center [700, 73] width 7 height 7
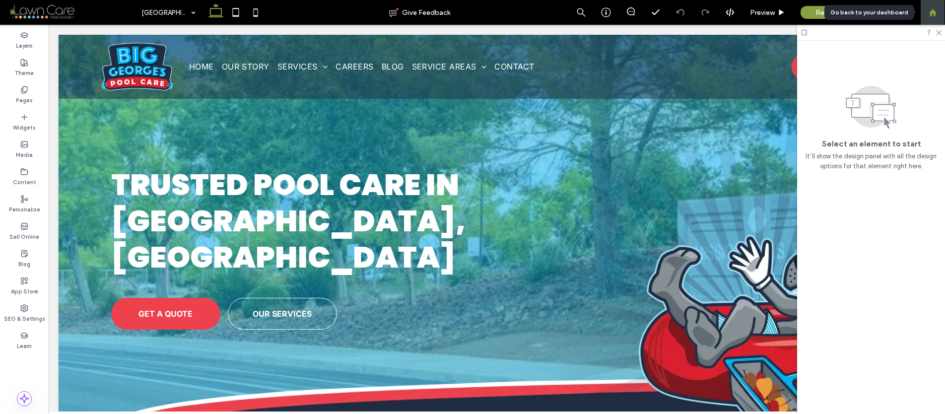
click at [927, 14] on div at bounding box center [933, 12] width 24 height 8
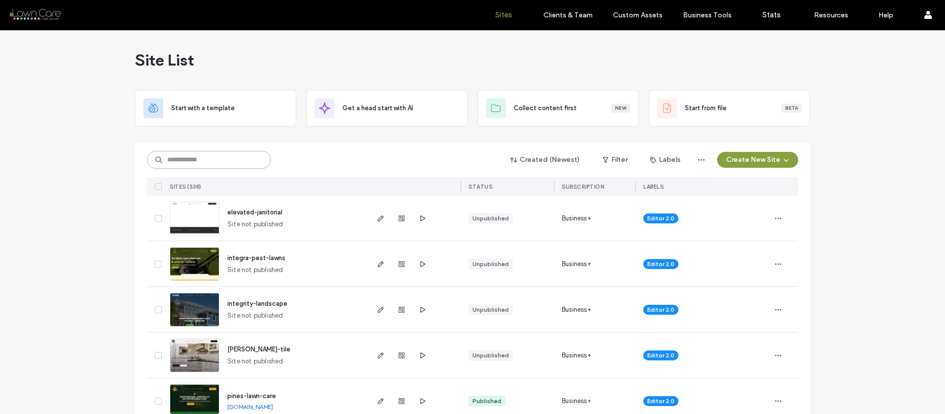
click at [187, 159] on input at bounding box center [209, 160] width 124 height 18
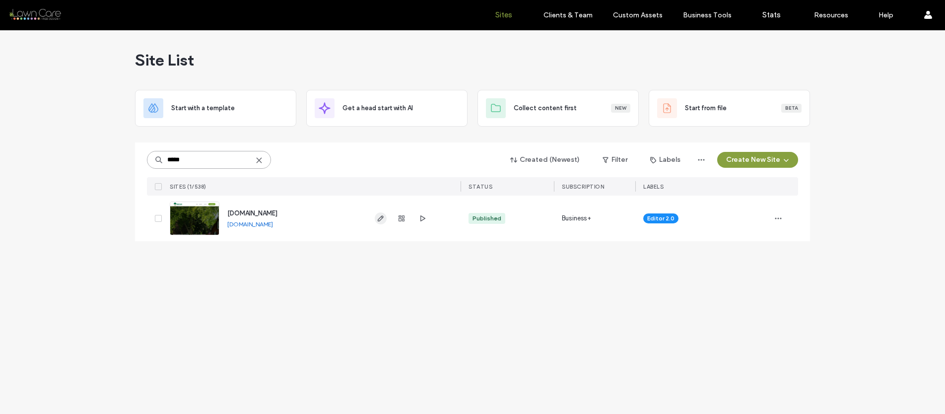
type input "*****"
click at [375, 220] on span "button" at bounding box center [381, 218] width 12 height 12
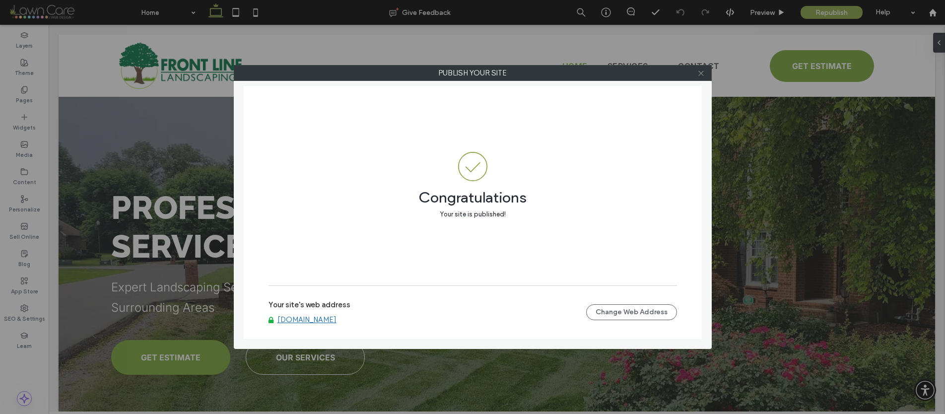
click at [701, 76] on span at bounding box center [700, 73] width 7 height 15
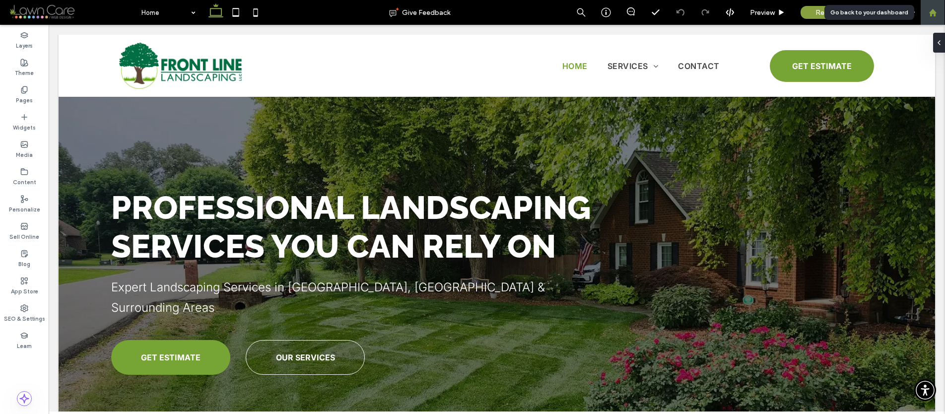
click at [934, 15] on use at bounding box center [932, 11] width 7 height 7
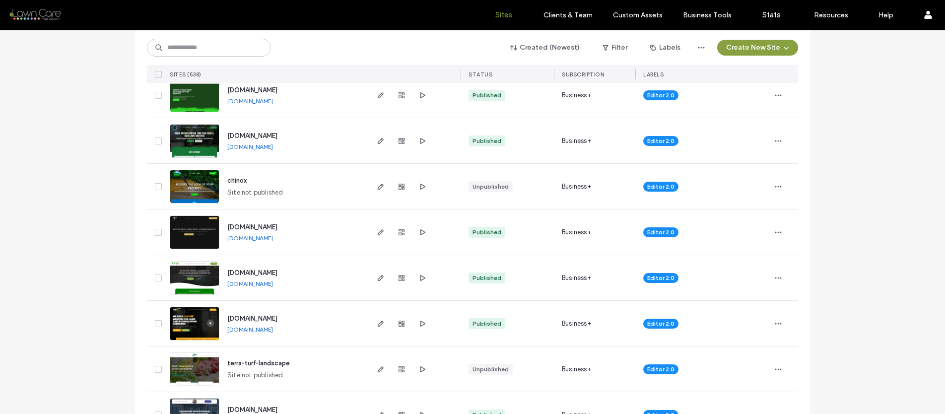
scroll to position [2411, 0]
